Goal: Task Accomplishment & Management: Manage account settings

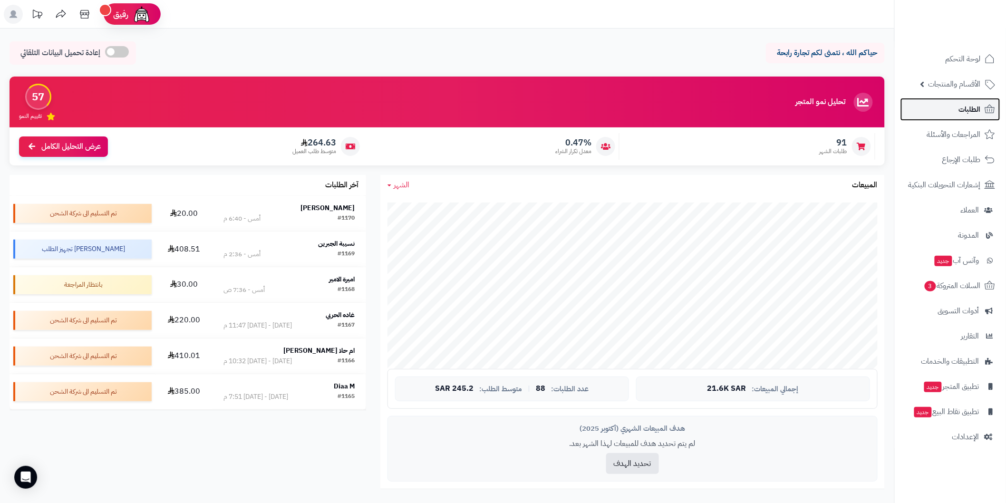
click at [933, 110] on link "الطلبات" at bounding box center [951, 109] width 100 height 23
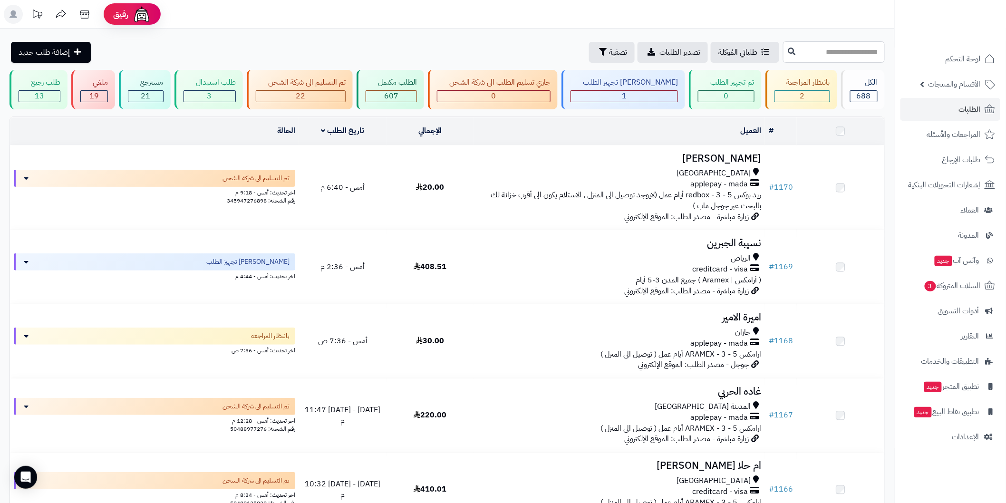
click at [829, 52] on input "text" at bounding box center [834, 51] width 102 height 21
type input "****"
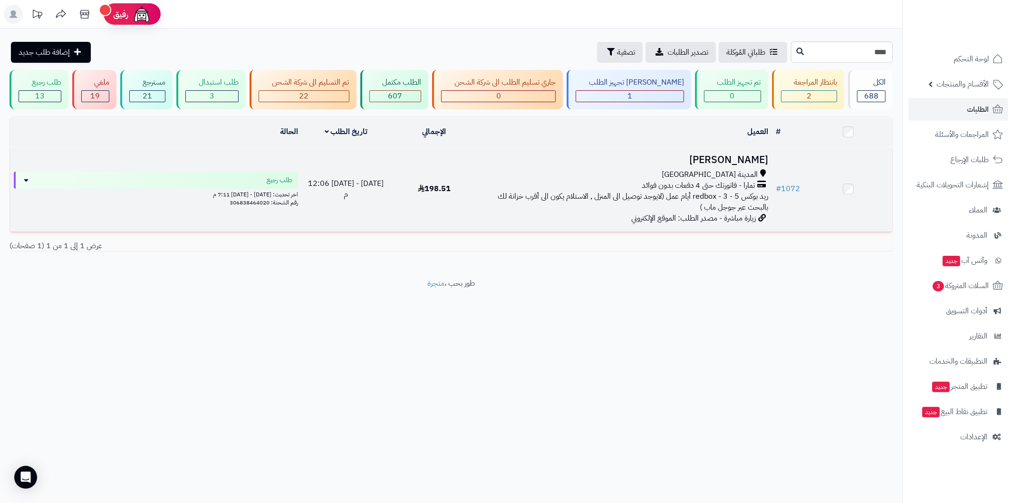
click at [754, 158] on h3 "رنا حسين" at bounding box center [625, 160] width 286 height 11
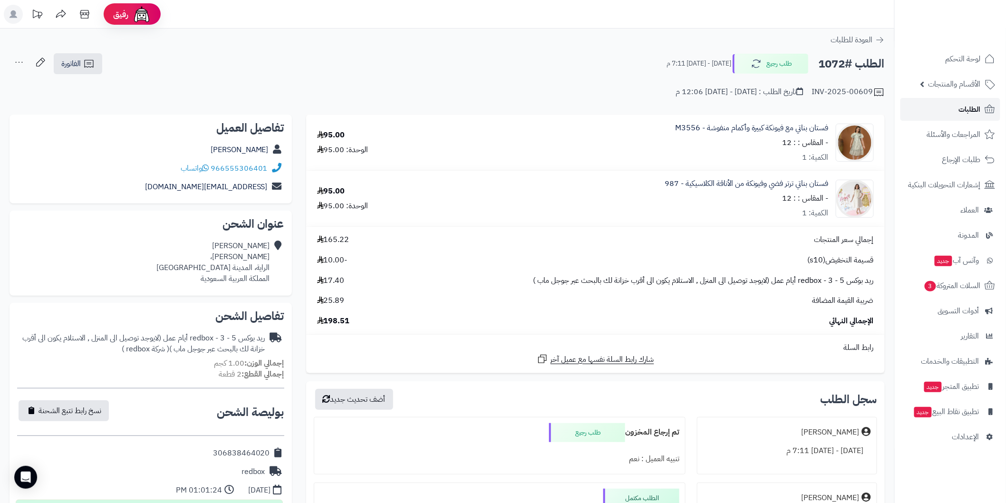
click at [937, 109] on link "الطلبات" at bounding box center [951, 109] width 100 height 23
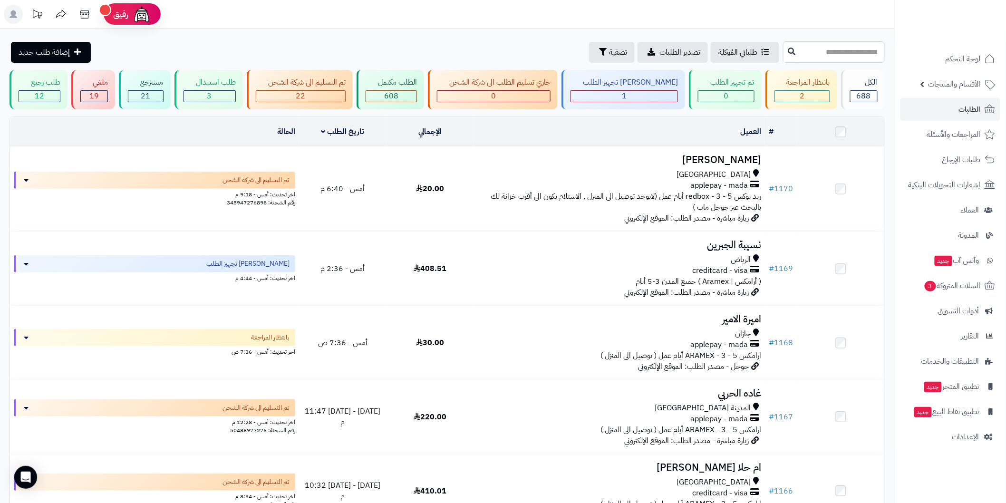
click at [711, 243] on h3 "نسيبة الجبرين" at bounding box center [619, 245] width 283 height 11
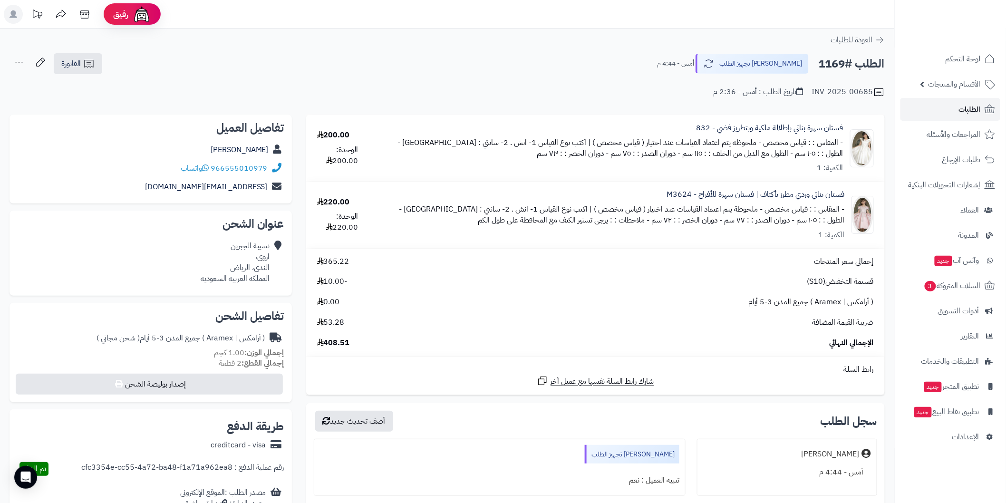
click at [921, 107] on link "الطلبات" at bounding box center [951, 109] width 100 height 23
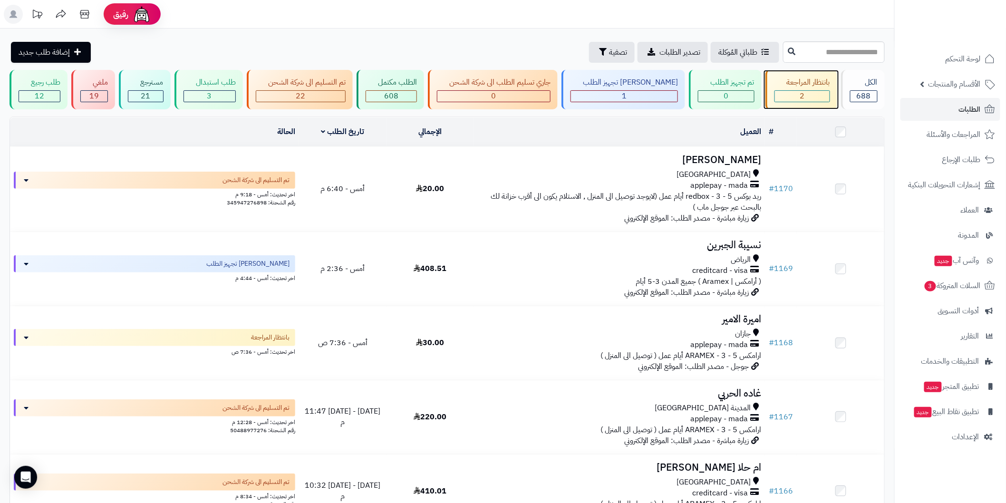
click at [807, 87] on div "بانتظار المراجعة" at bounding box center [803, 82] width 56 height 11
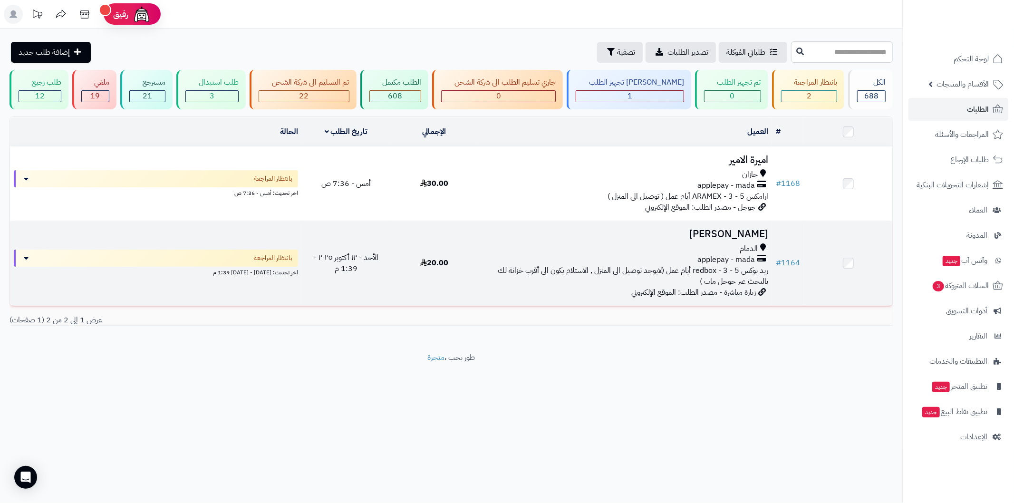
click at [715, 233] on h3 "[PERSON_NAME]" at bounding box center [625, 234] width 286 height 11
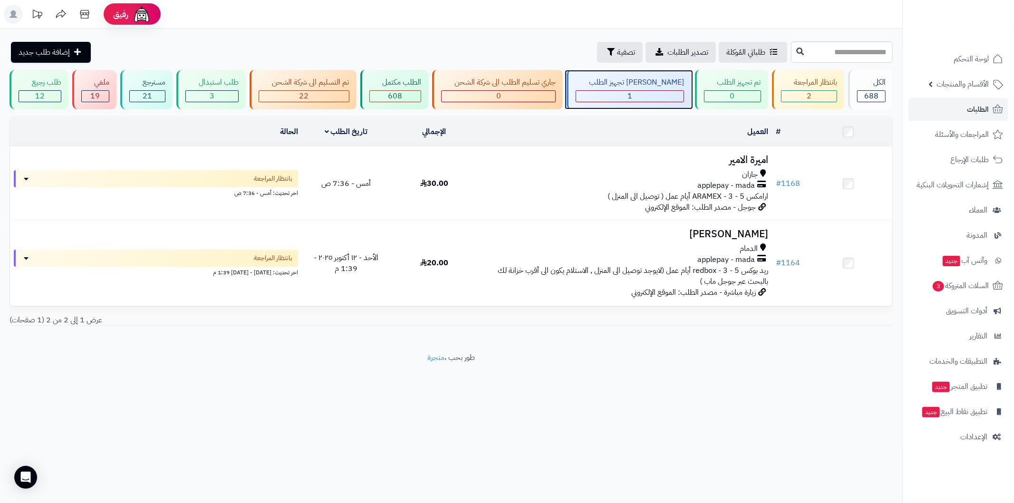
click at [632, 98] on span "1" at bounding box center [630, 95] width 5 height 11
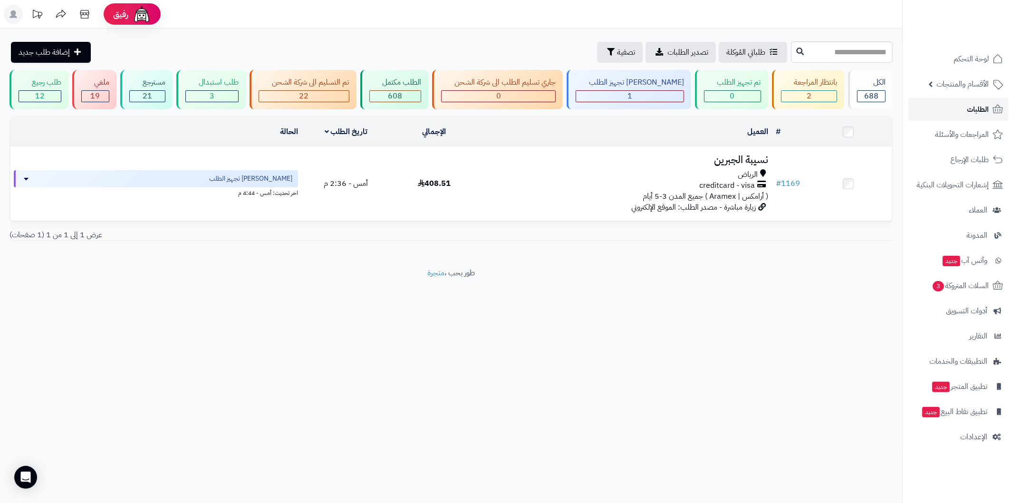
click at [958, 112] on link "الطلبات" at bounding box center [959, 109] width 100 height 23
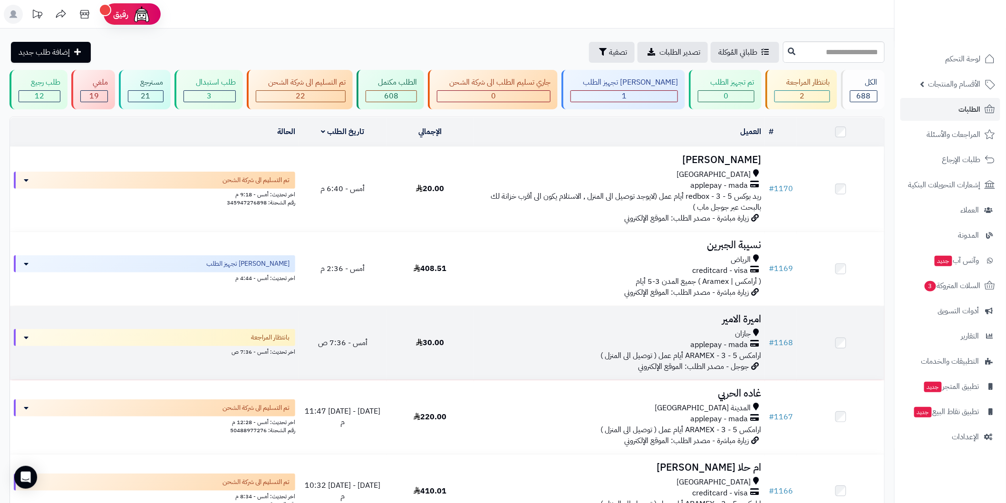
click at [716, 323] on h3 "اميرة الامير" at bounding box center [619, 319] width 283 height 11
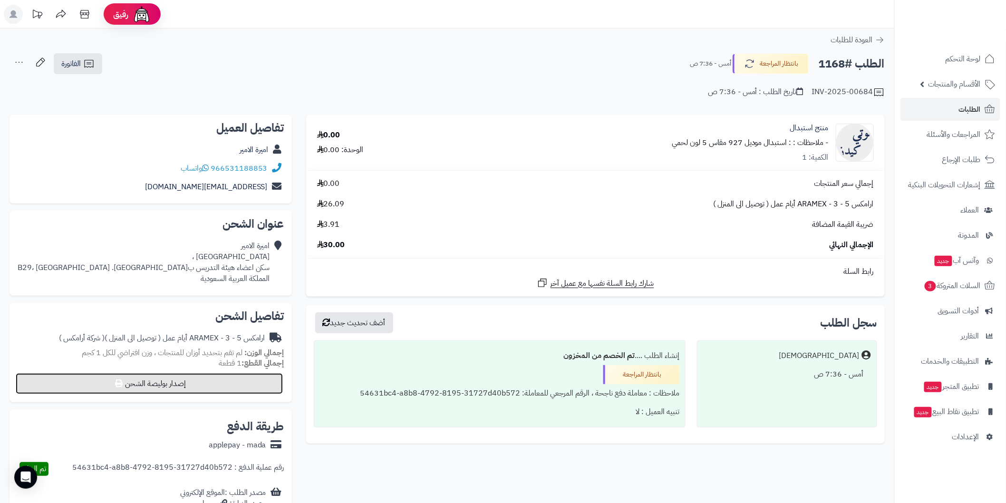
click at [249, 387] on button "إصدار بوليصة الشحن" at bounding box center [149, 383] width 267 height 21
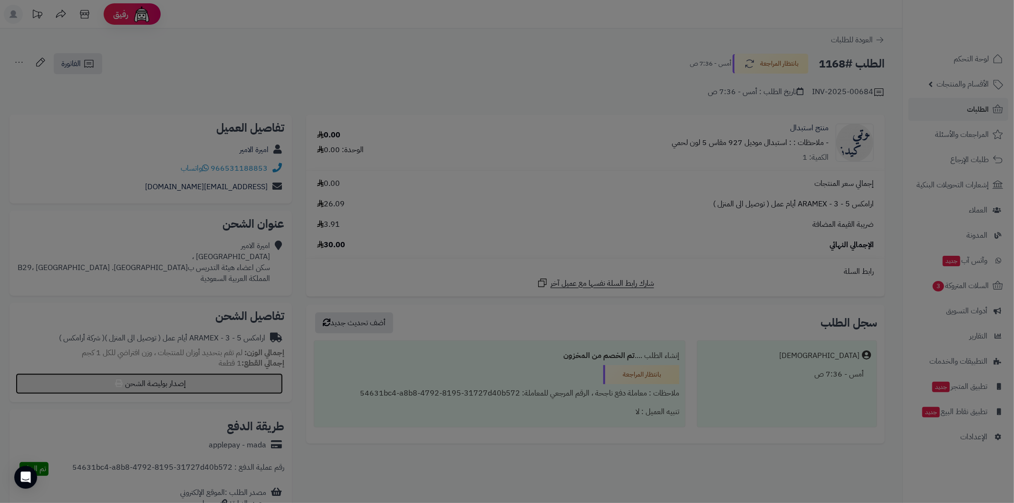
select select "******"
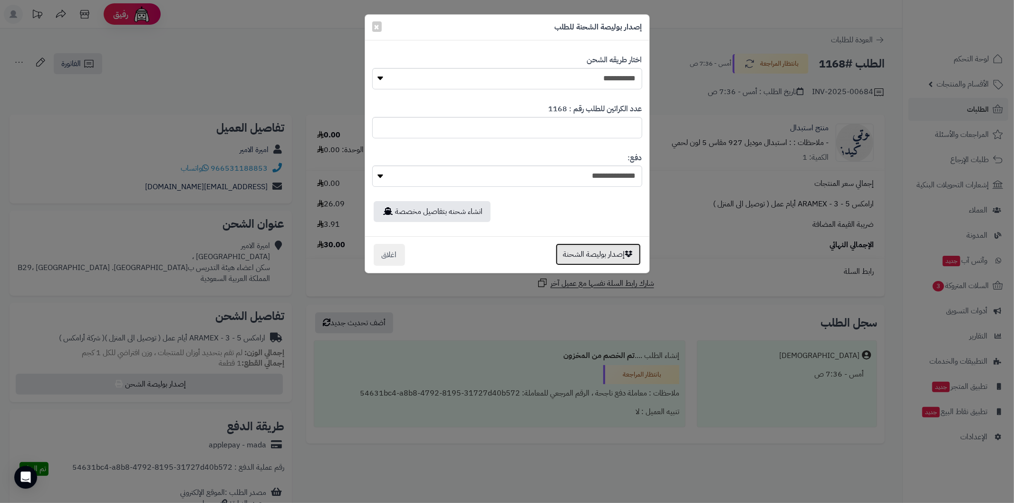
click at [593, 259] on button "إصدار بوليصة الشحنة" at bounding box center [598, 254] width 85 height 22
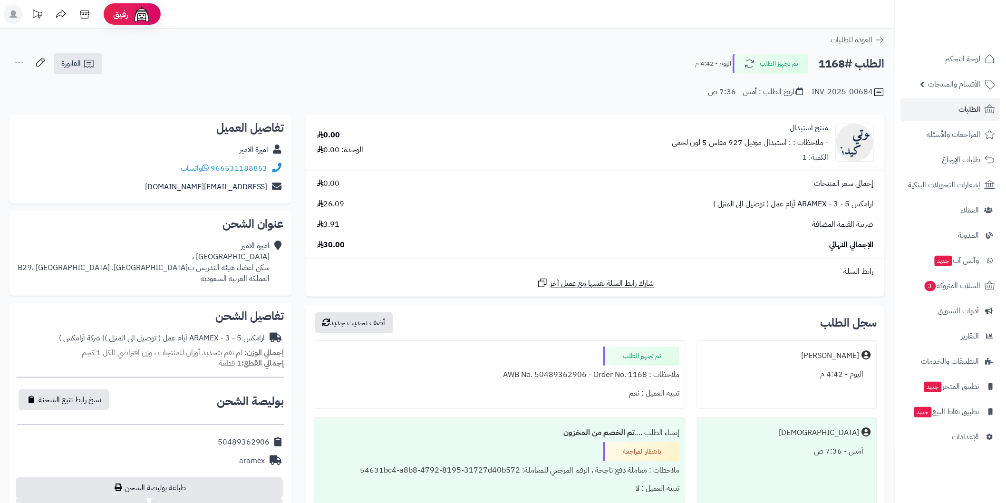
scroll to position [35, 0]
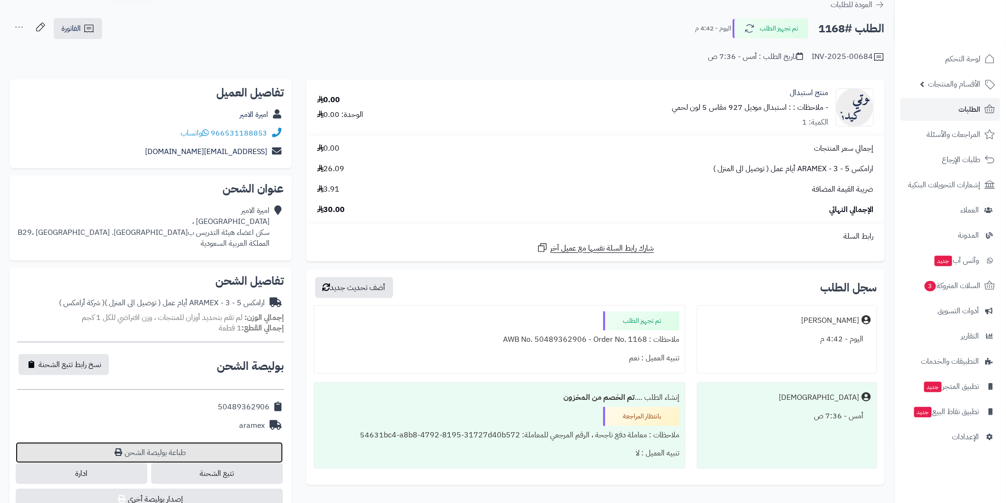
click at [244, 453] on link "طباعة بوليصة الشحن" at bounding box center [149, 452] width 267 height 21
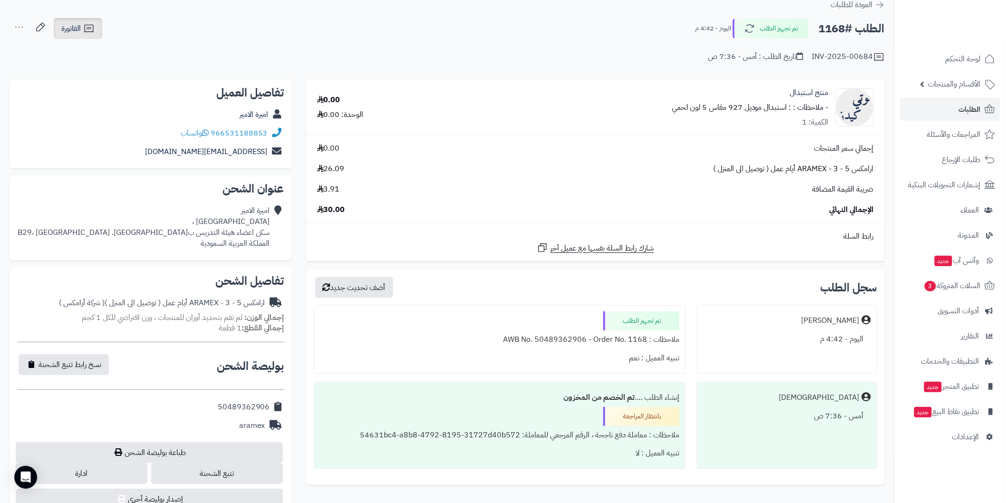
click at [85, 37] on link "الفاتورة" at bounding box center [78, 28] width 49 height 21
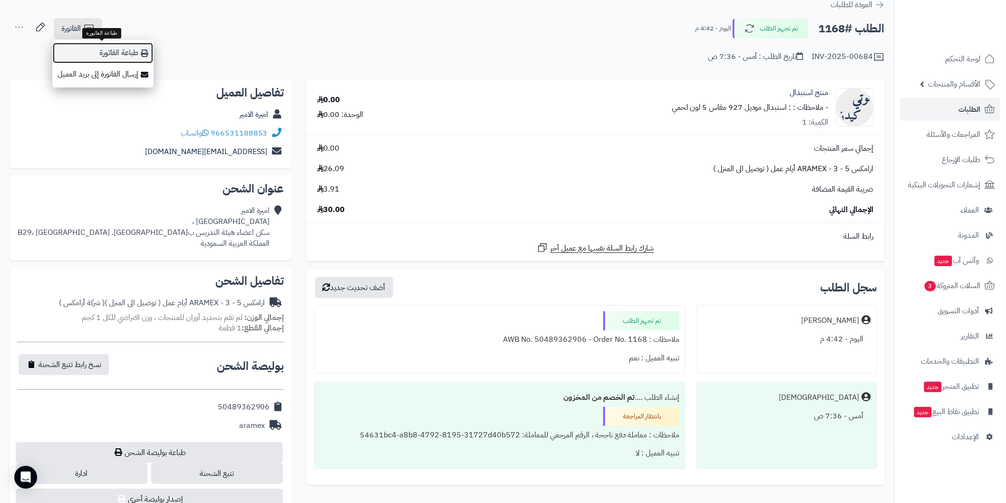
click at [112, 54] on link "طباعة الفاتورة" at bounding box center [102, 52] width 101 height 21
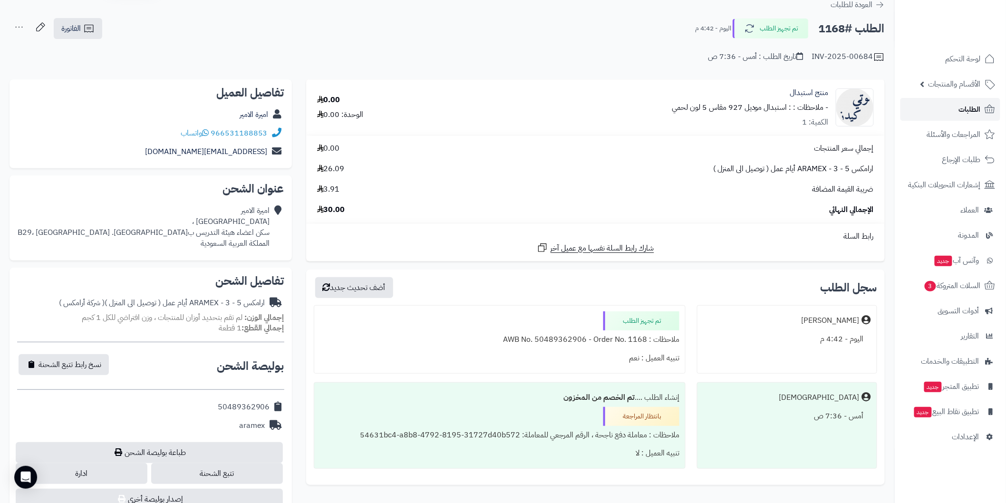
click at [959, 107] on span "الطلبات" at bounding box center [970, 109] width 22 height 13
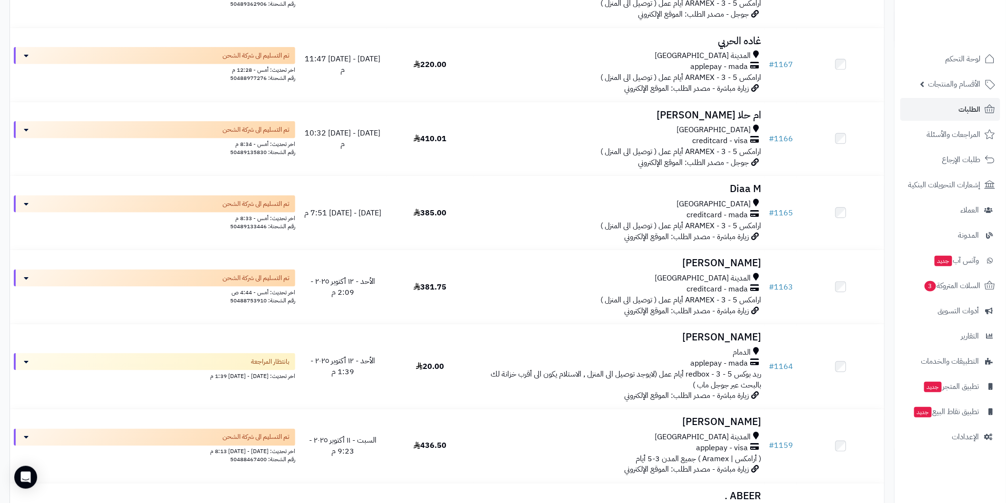
scroll to position [387, 0]
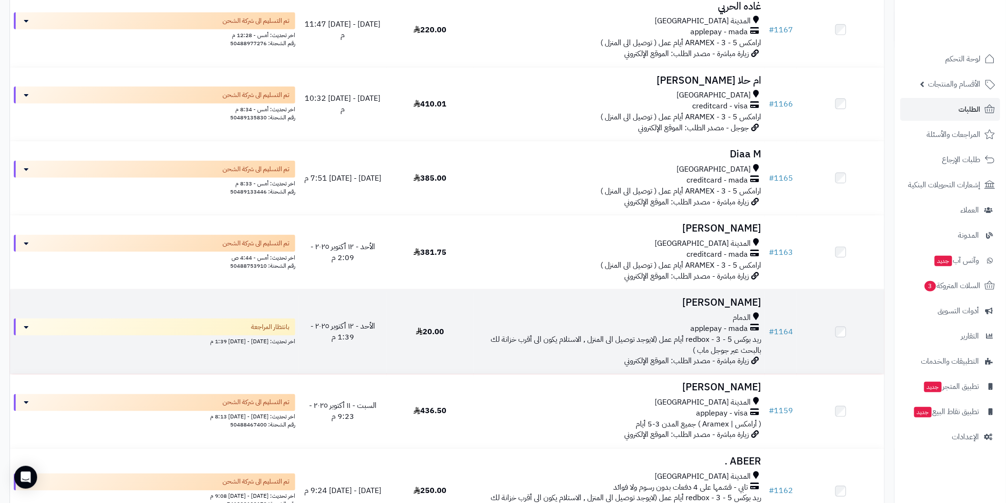
click at [702, 306] on h3 "[PERSON_NAME]" at bounding box center [619, 302] width 283 height 11
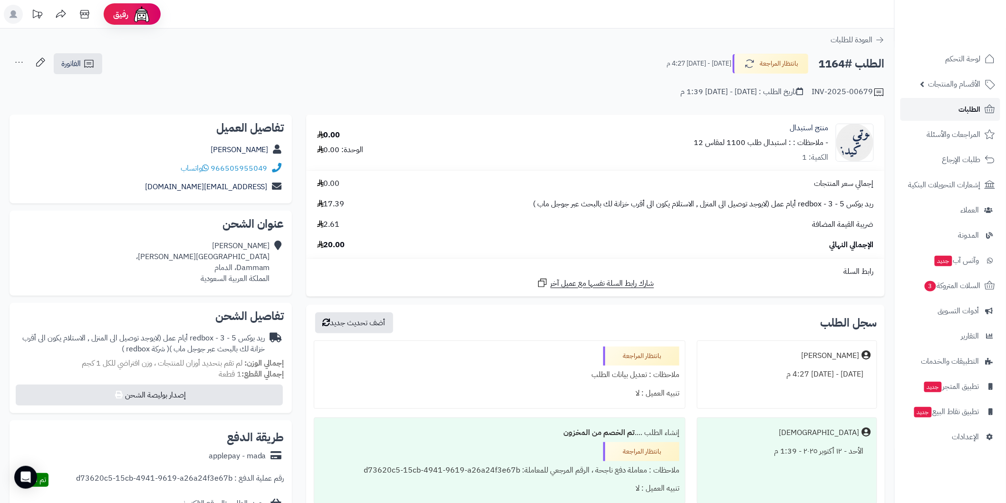
click at [930, 112] on link "الطلبات" at bounding box center [951, 109] width 100 height 23
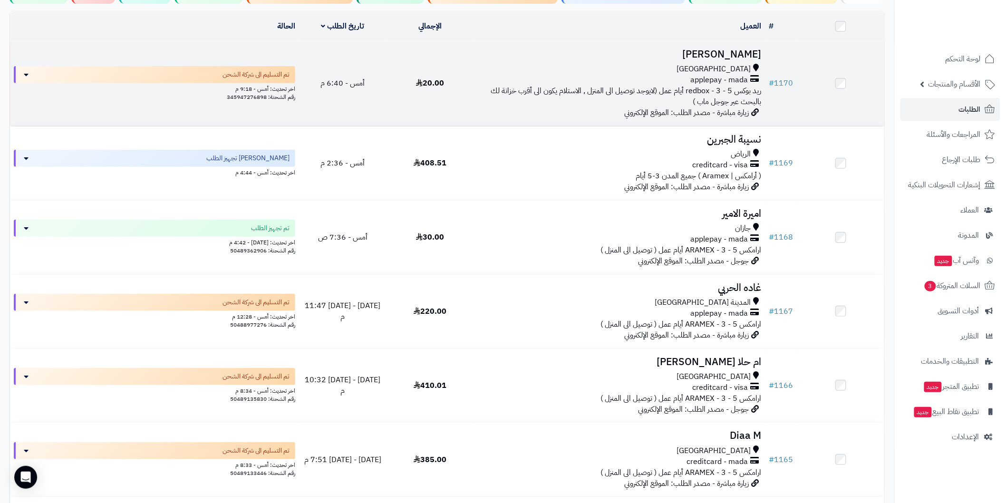
scroll to position [70, 0]
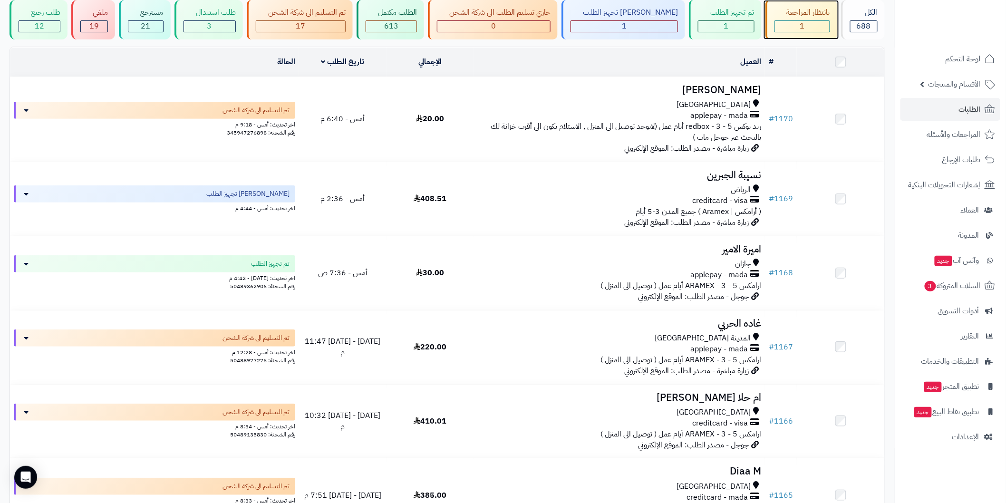
click at [812, 21] on div "1" at bounding box center [802, 26] width 55 height 11
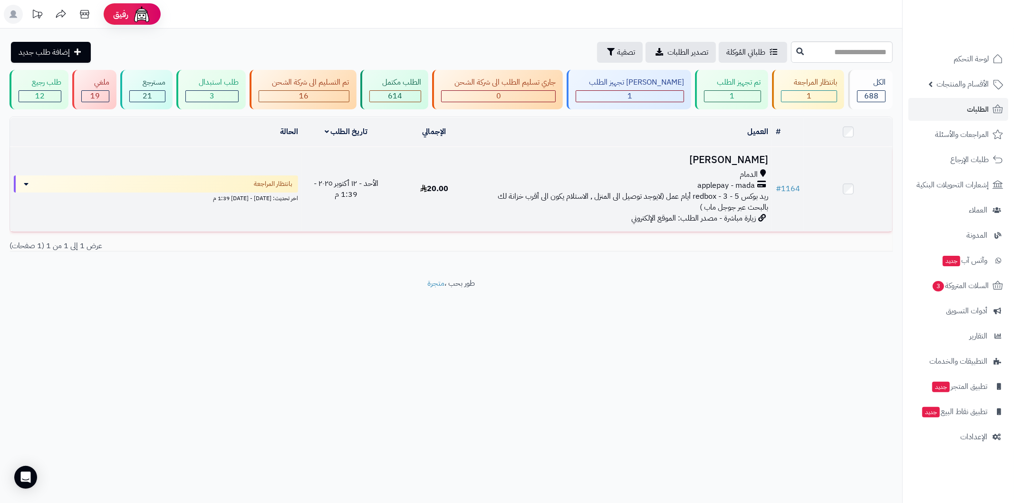
click at [723, 160] on h3 "[PERSON_NAME]" at bounding box center [625, 160] width 286 height 11
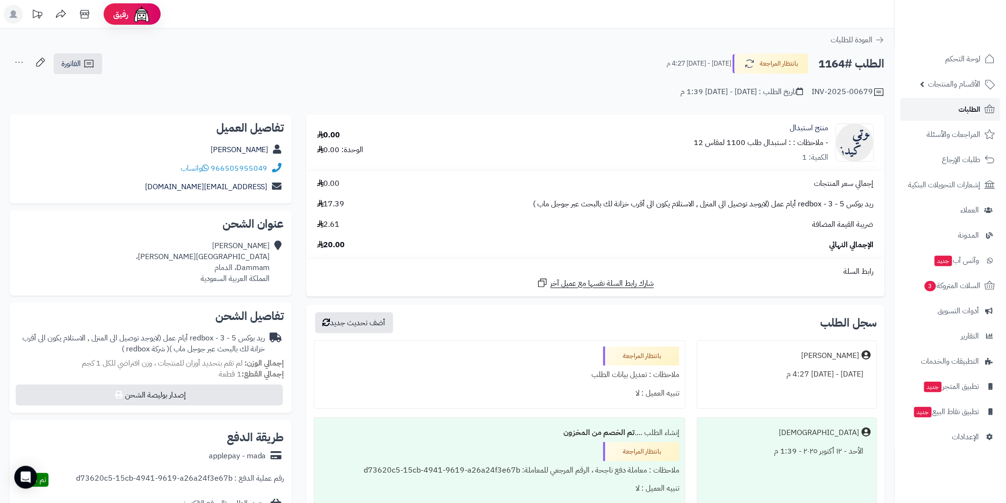
click at [942, 112] on link "الطلبات" at bounding box center [951, 109] width 100 height 23
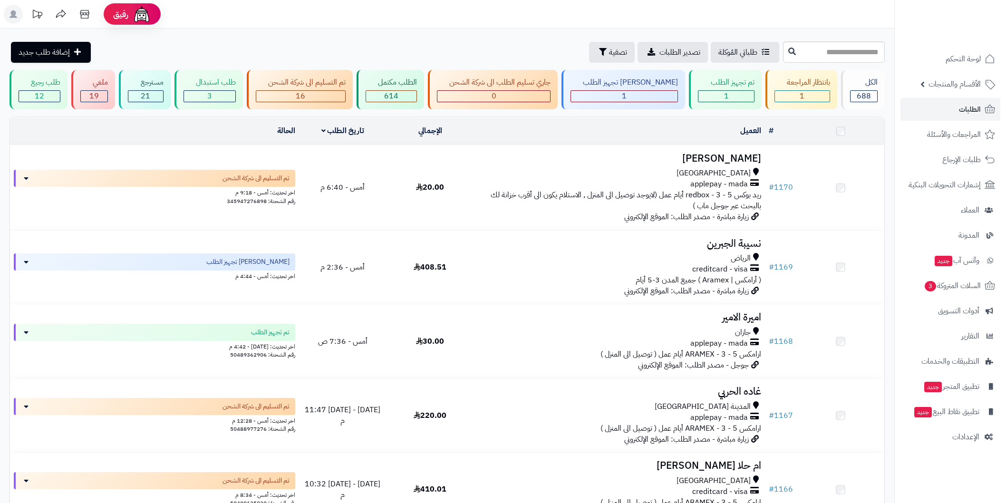
click at [783, 56] on input "text" at bounding box center [834, 51] width 102 height 21
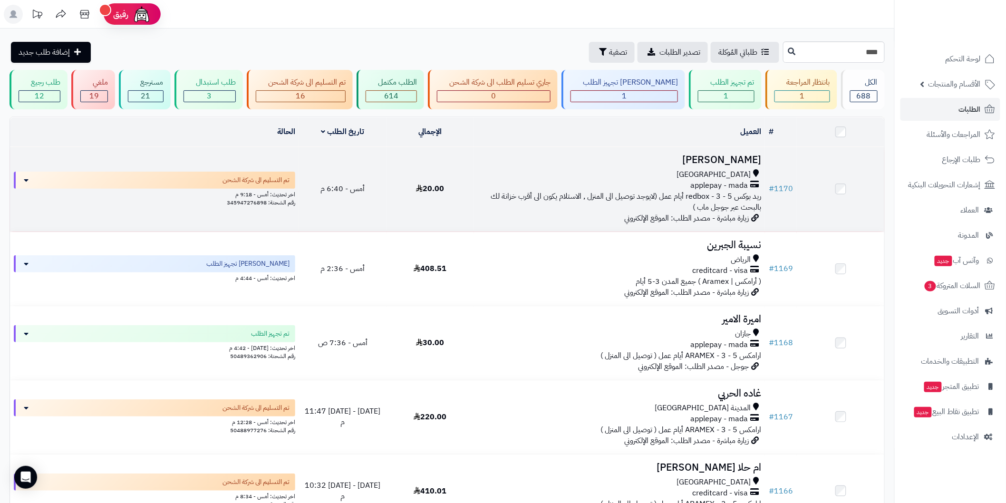
type input "****"
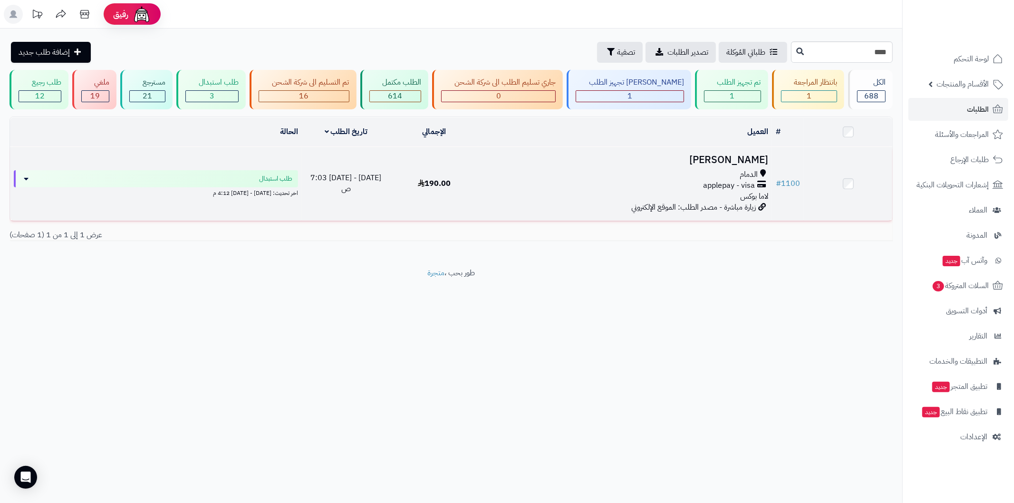
click at [706, 155] on h3 "[PERSON_NAME]" at bounding box center [625, 160] width 286 height 11
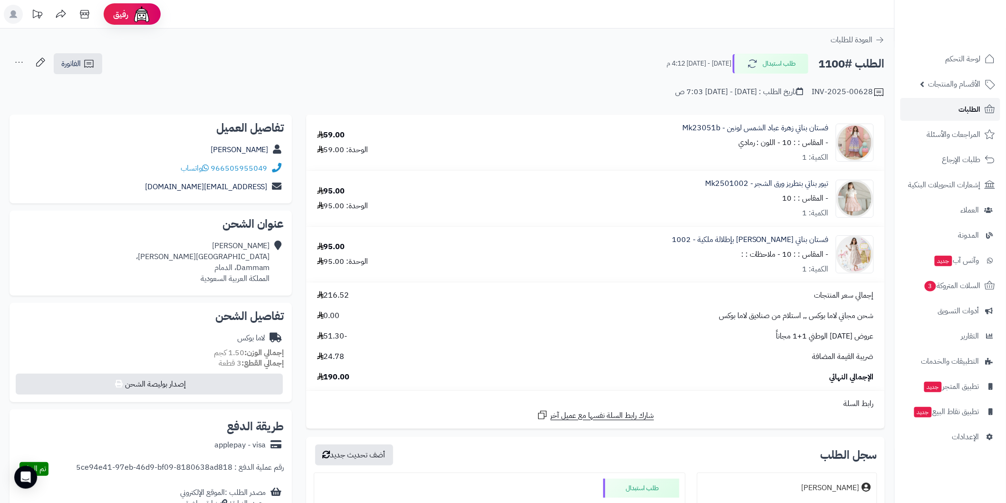
click at [931, 112] on link "الطلبات" at bounding box center [951, 109] width 100 height 23
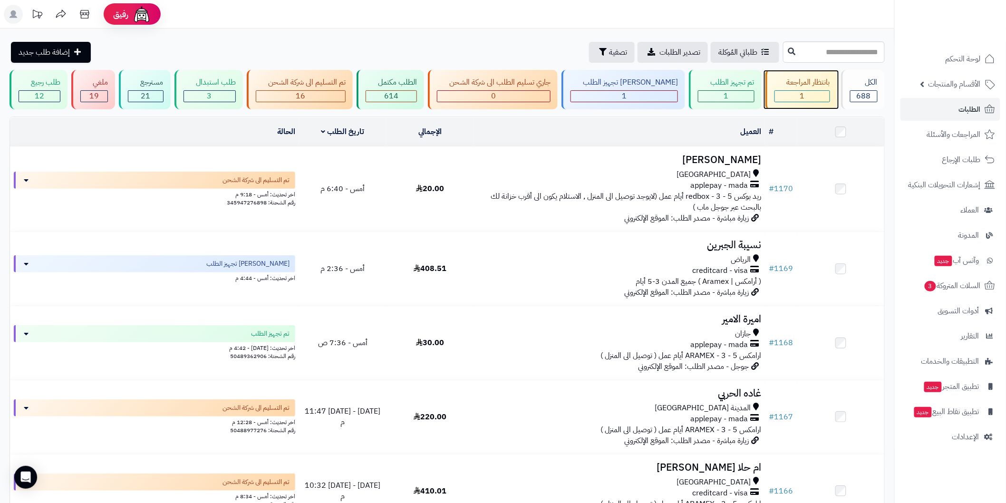
click at [778, 93] on div "1" at bounding box center [802, 96] width 55 height 11
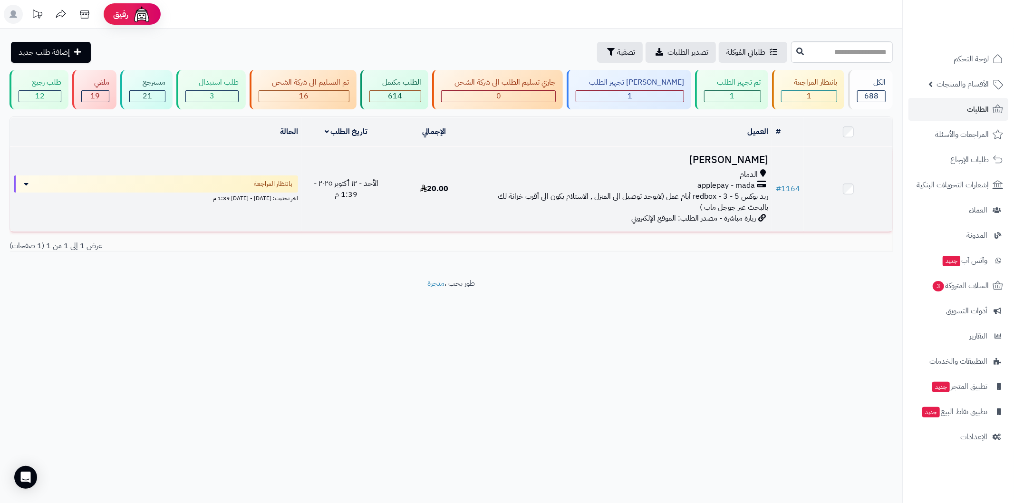
click at [721, 159] on h3 "[PERSON_NAME]" at bounding box center [625, 160] width 286 height 11
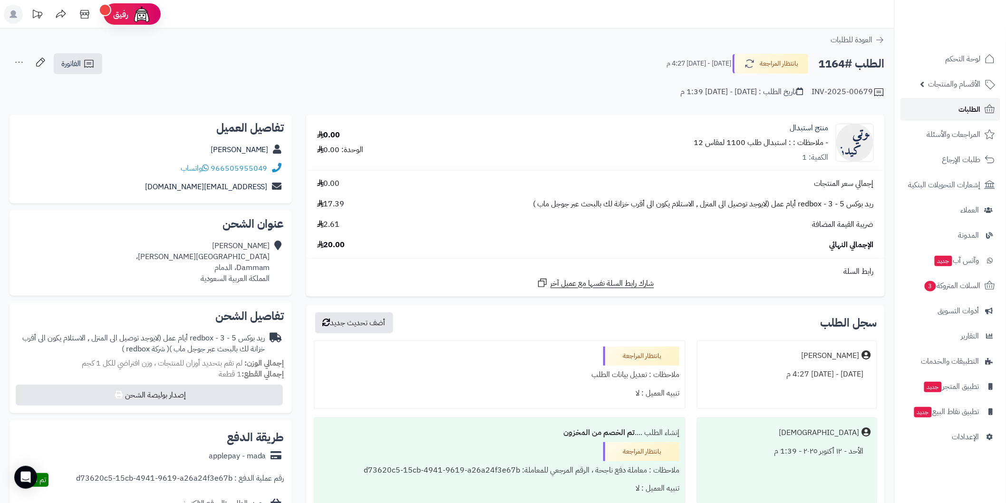
click at [939, 102] on link "الطلبات" at bounding box center [951, 109] width 100 height 23
